Goal: Find specific page/section: Find specific page/section

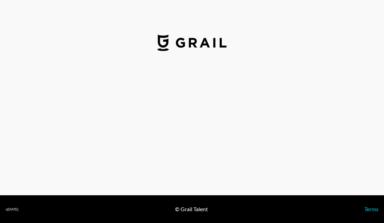
select select "USD"
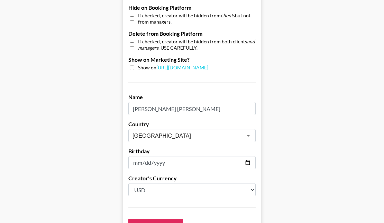
scroll to position [584, 0]
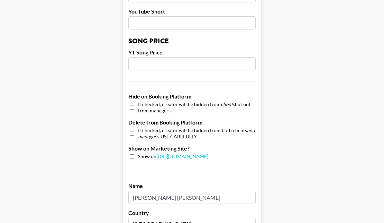
click at [131, 128] on input "checkbox" at bounding box center [132, 133] width 5 height 10
checkbox input "true"
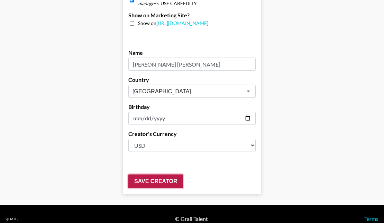
click at [146, 174] on input "Save Creator" at bounding box center [155, 181] width 55 height 14
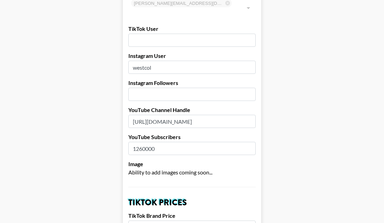
scroll to position [0, 45]
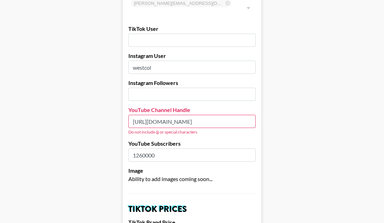
click at [172, 115] on input "https://www.youtube.com/channel/UCEg_iK8FKwZfpRMn4-AnnnQ" at bounding box center [191, 121] width 127 height 13
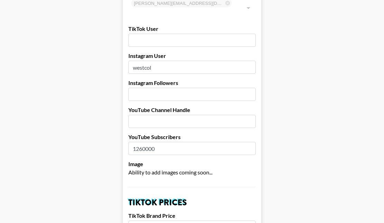
scroll to position [0, 0]
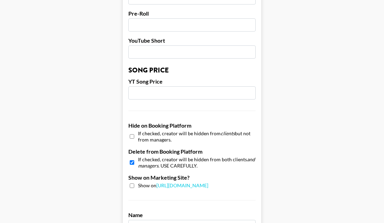
scroll to position [717, 0]
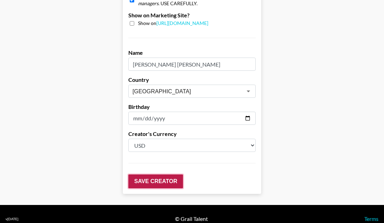
click at [147, 174] on input "Save Creator" at bounding box center [155, 181] width 55 height 14
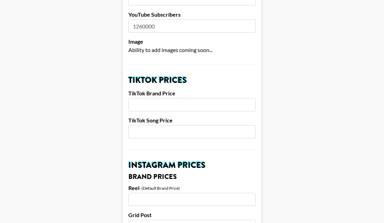
scroll to position [0, 0]
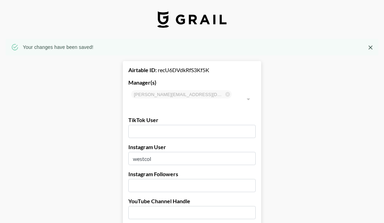
click at [179, 23] on img at bounding box center [192, 19] width 69 height 17
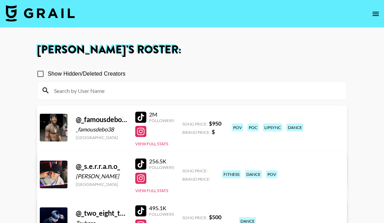
click at [75, 91] on input at bounding box center [196, 90] width 293 height 11
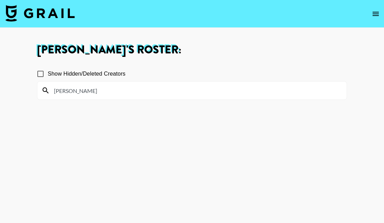
type input "[PERSON_NAME]"
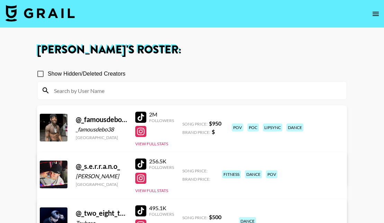
click at [89, 89] on input at bounding box center [196, 90] width 293 height 11
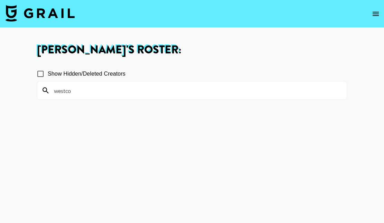
type input "westcol"
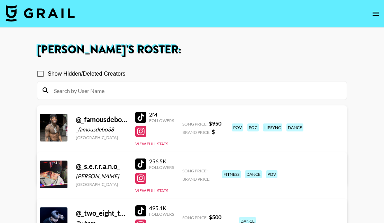
click at [82, 88] on input at bounding box center [196, 90] width 293 height 11
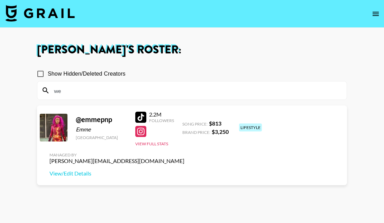
type input "w"
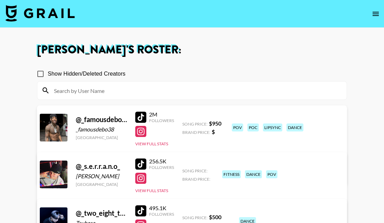
click at [183, 85] on input at bounding box center [196, 90] width 293 height 11
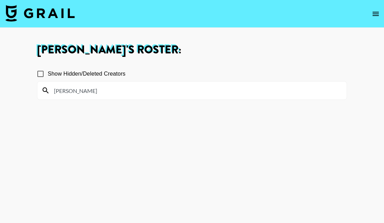
type input "[PERSON_NAME]"
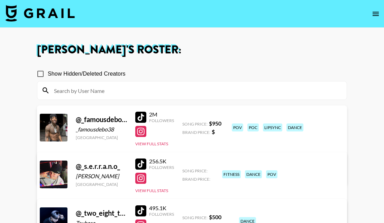
click at [95, 92] on input at bounding box center [196, 90] width 293 height 11
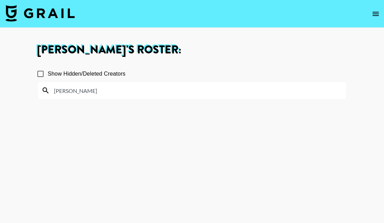
type input "WEST"
